Goal: Information Seeking & Learning: Learn about a topic

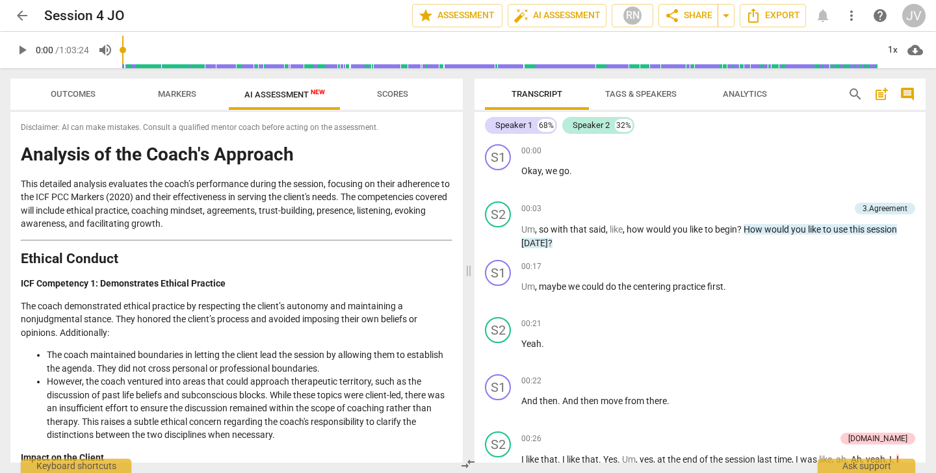
click at [21, 14] on span "arrow_back" at bounding box center [22, 16] width 16 height 16
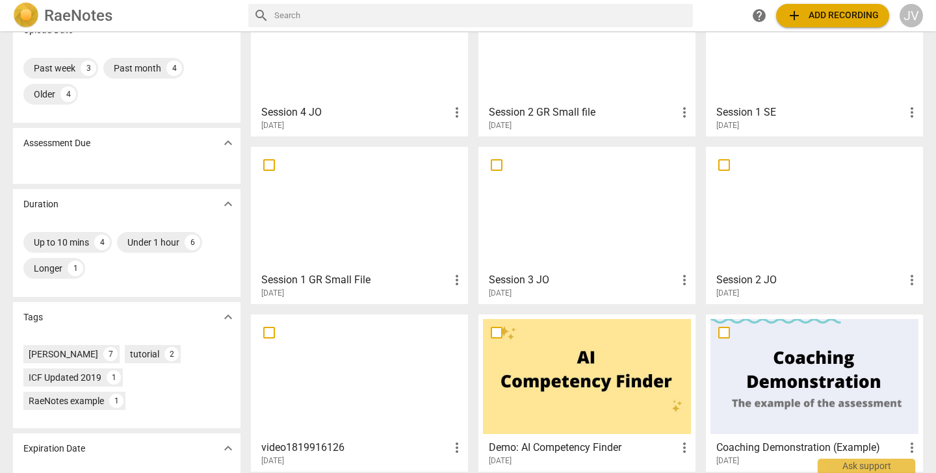
scroll to position [75, 0]
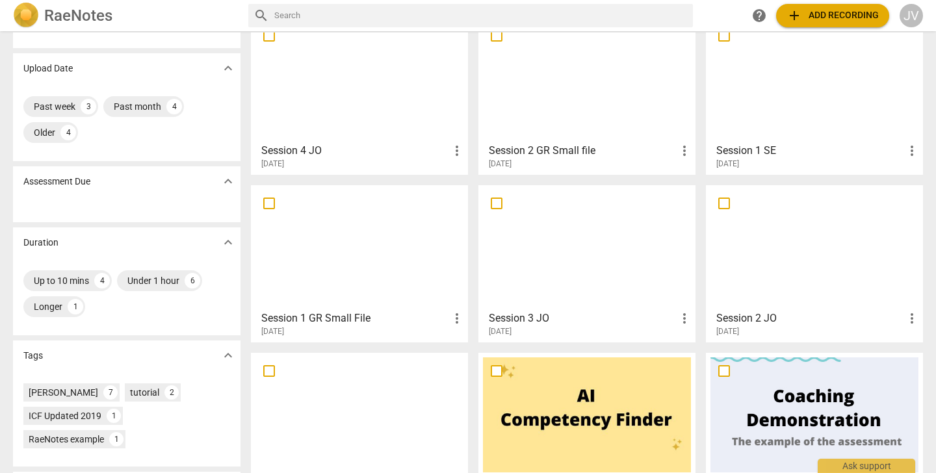
click at [560, 148] on h3 "Session 2 GR Small file" at bounding box center [583, 151] width 188 height 16
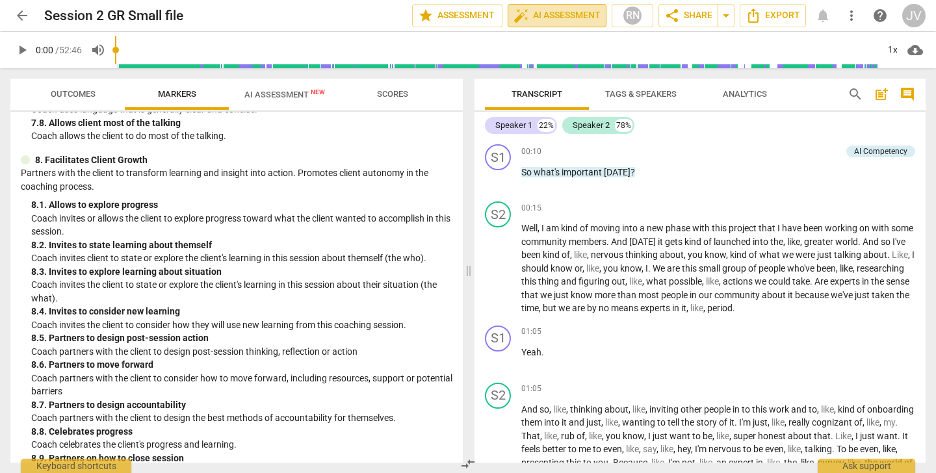
click at [570, 13] on span "auto_fix_high AI Assessment" at bounding box center [557, 16] width 87 height 16
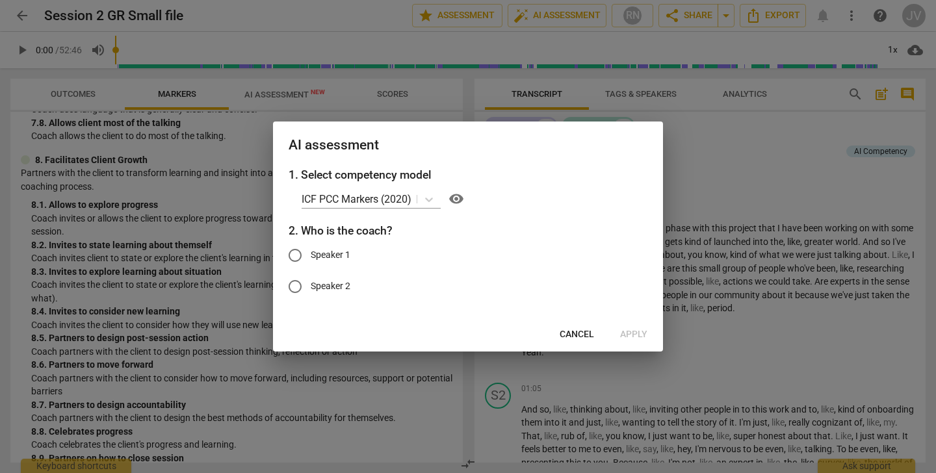
click at [581, 330] on span "Cancel" at bounding box center [577, 334] width 34 height 13
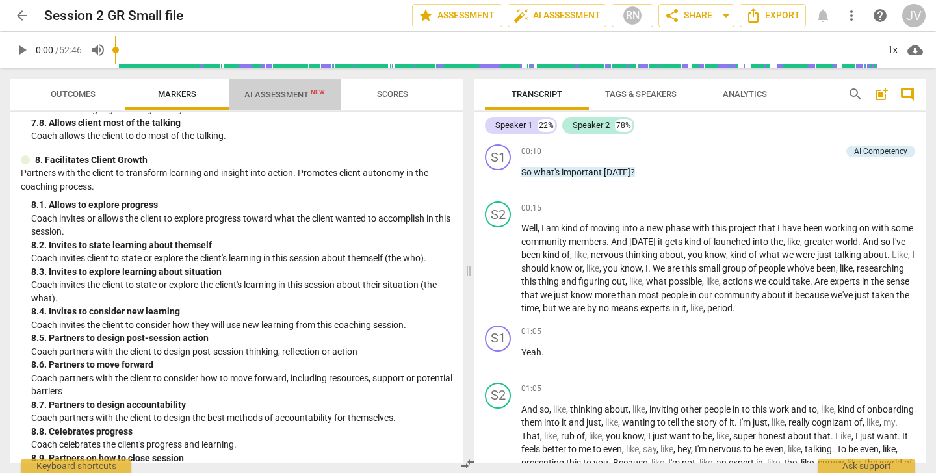
click at [278, 96] on span "AI Assessment New" at bounding box center [284, 95] width 81 height 10
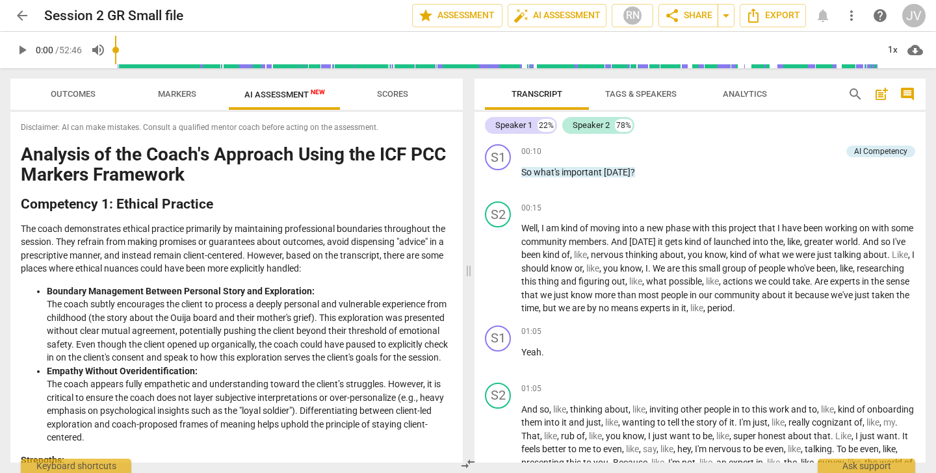
click at [25, 17] on span "arrow_back" at bounding box center [22, 16] width 16 height 16
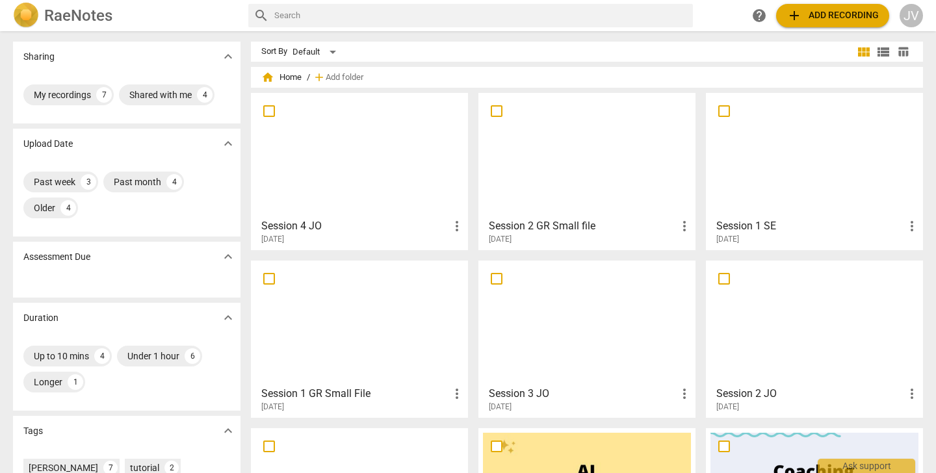
click at [739, 239] on span "2025-09-09" at bounding box center [728, 239] width 23 height 11
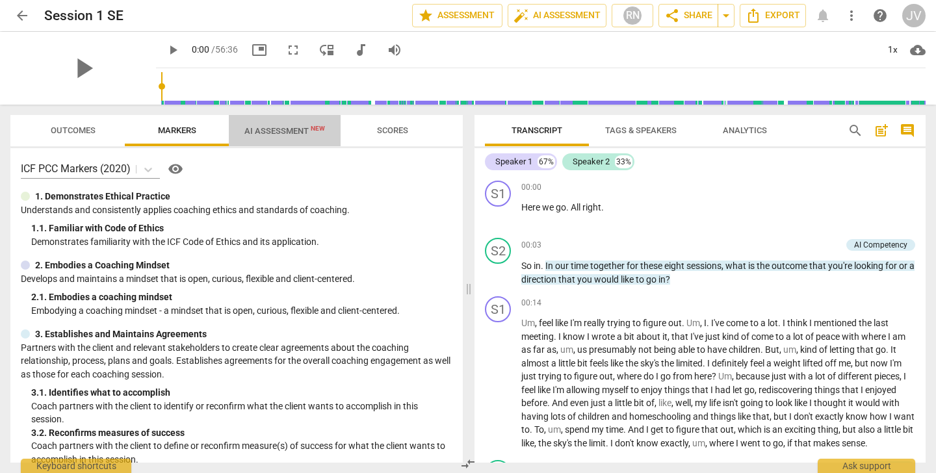
click at [280, 130] on span "AI Assessment New" at bounding box center [284, 131] width 81 height 10
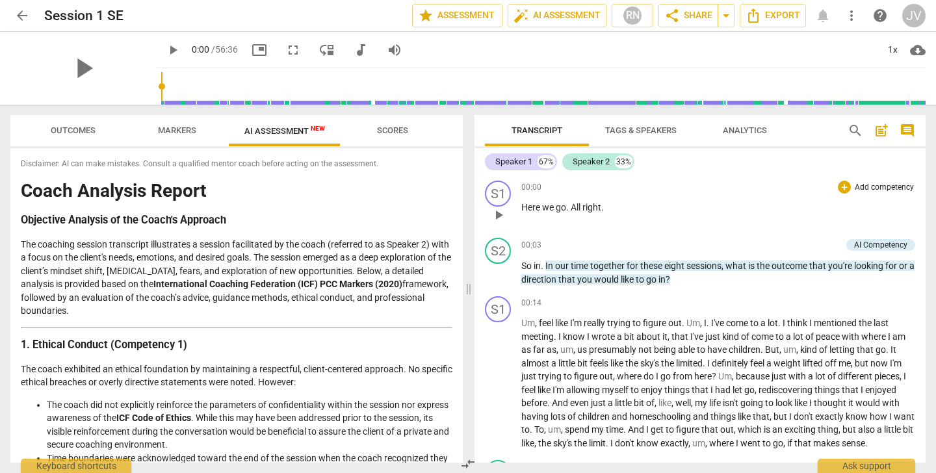
click at [675, 211] on p "Here we go . All right ." at bounding box center [718, 208] width 394 height 14
click at [756, 18] on icon "Export" at bounding box center [754, 16] width 16 height 16
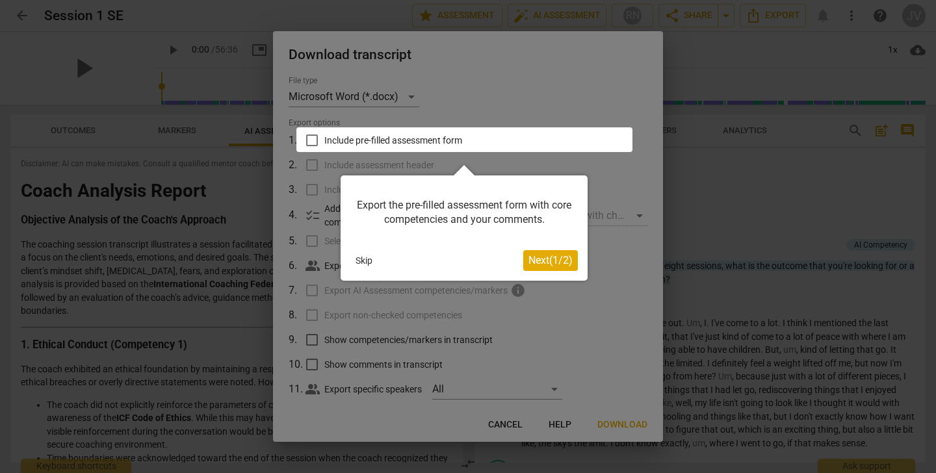
click at [369, 258] on button "Skip" at bounding box center [363, 261] width 27 height 20
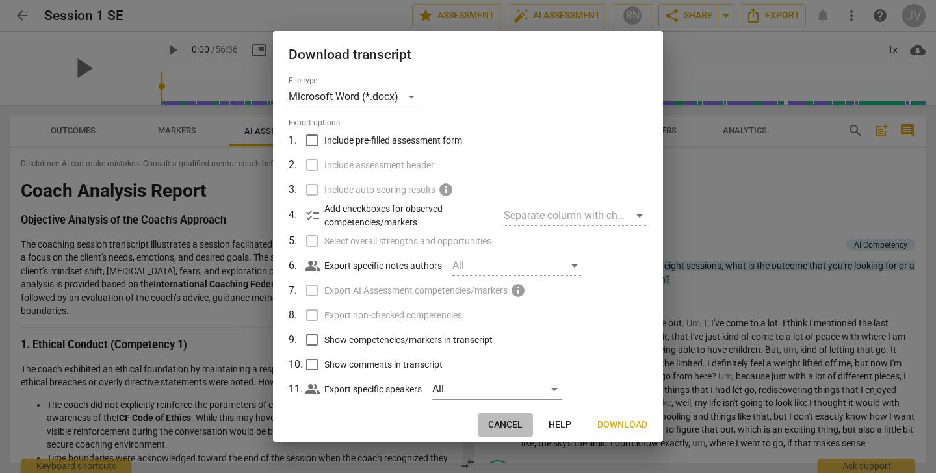
click at [505, 423] on span "Cancel" at bounding box center [505, 425] width 34 height 13
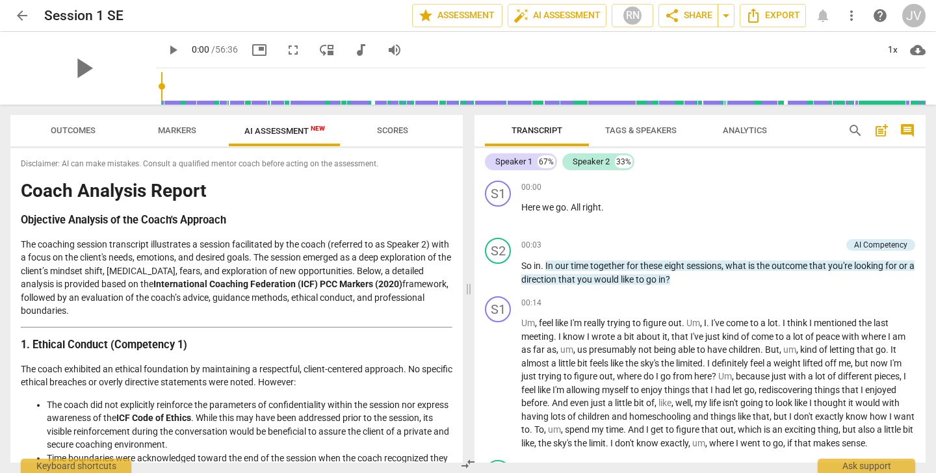
click at [22, 11] on span "arrow_back" at bounding box center [22, 16] width 16 height 16
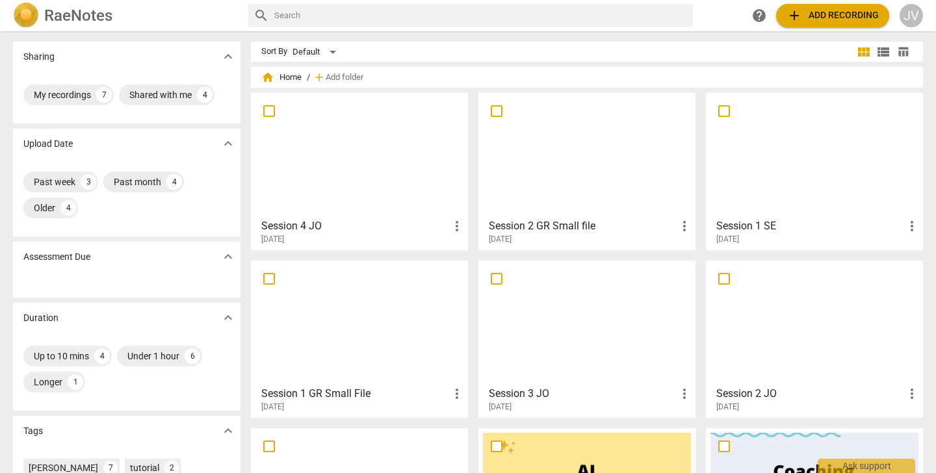
click at [573, 172] on div at bounding box center [587, 155] width 208 height 115
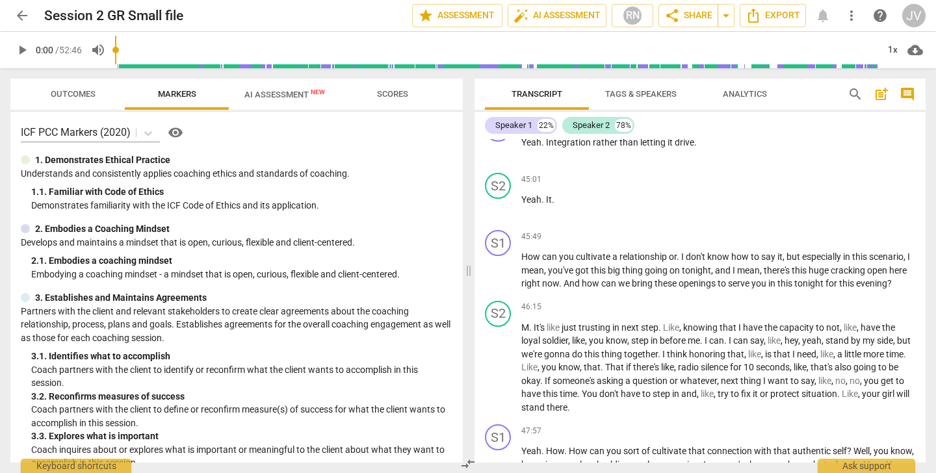
scroll to position [9050, 0]
